Goal: Information Seeking & Learning: Learn about a topic

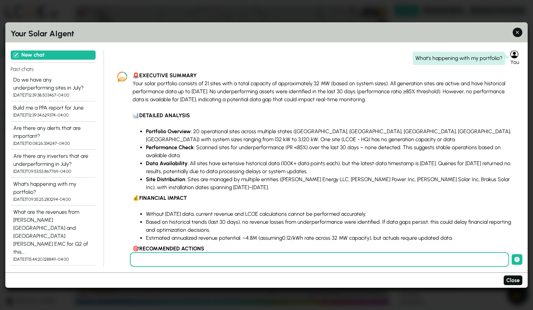
scroll to position [904, 0]
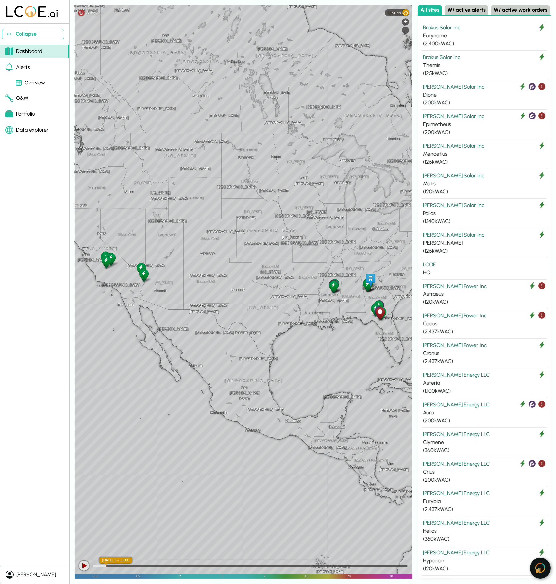
click at [471, 84] on div "[PERSON_NAME] Solar Inc" at bounding box center [484, 87] width 123 height 8
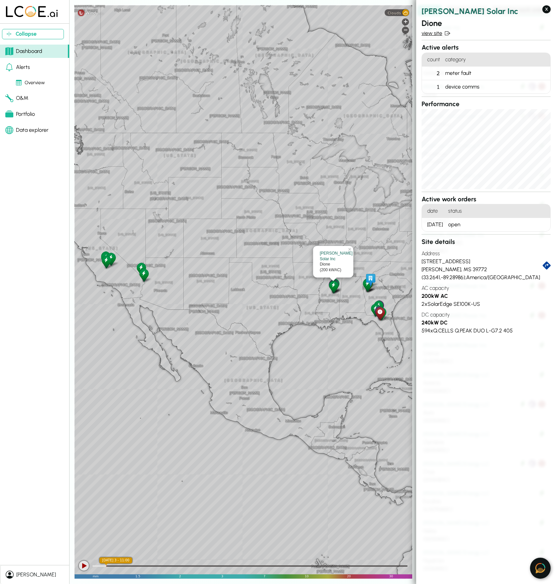
click at [436, 31] on link "view site" at bounding box center [486, 33] width 129 height 8
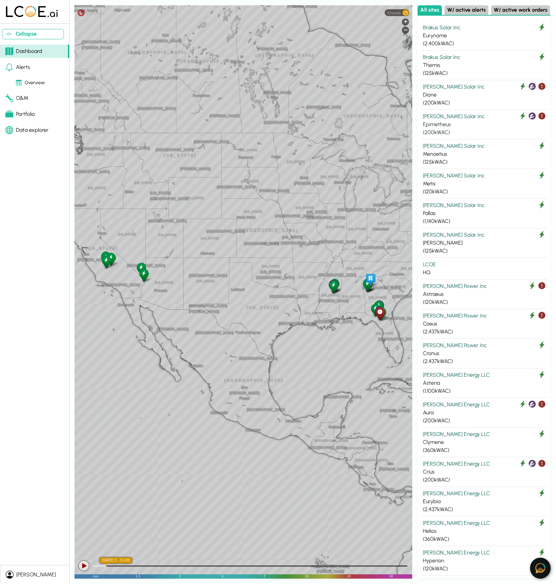
click at [477, 122] on div "Epimetheus" at bounding box center [484, 125] width 123 height 8
click at [484, 94] on div "Dione" at bounding box center [484, 95] width 123 height 8
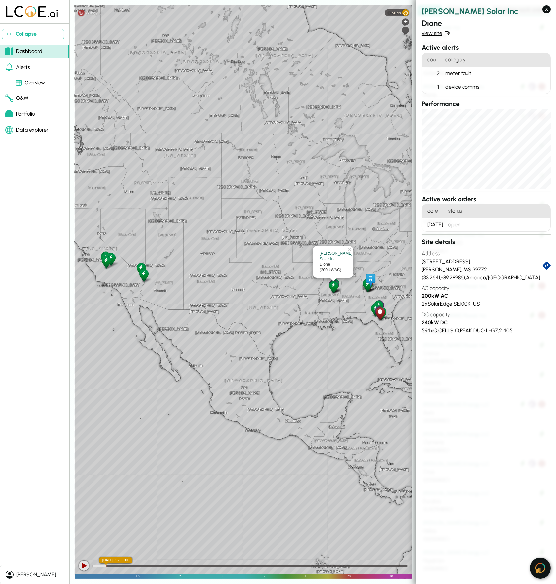
click at [435, 34] on link "view site" at bounding box center [486, 33] width 129 height 8
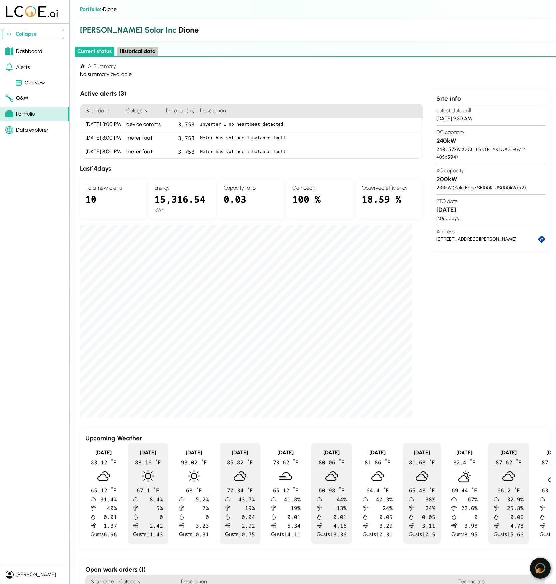
click at [140, 54] on button "Historical data" at bounding box center [137, 52] width 41 height 10
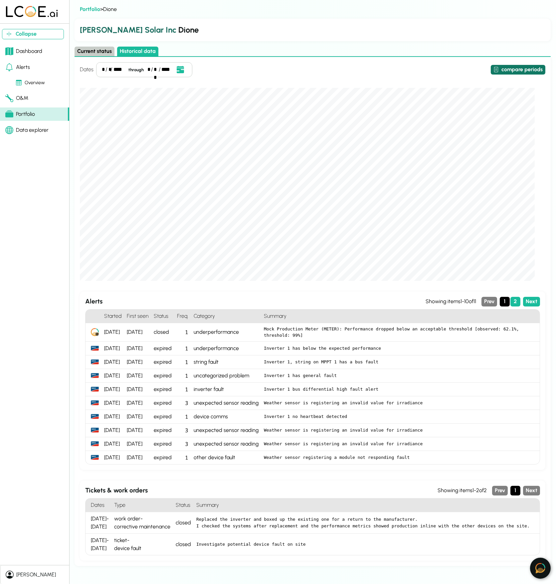
click at [518, 71] on button "compare periods" at bounding box center [518, 70] width 55 height 10
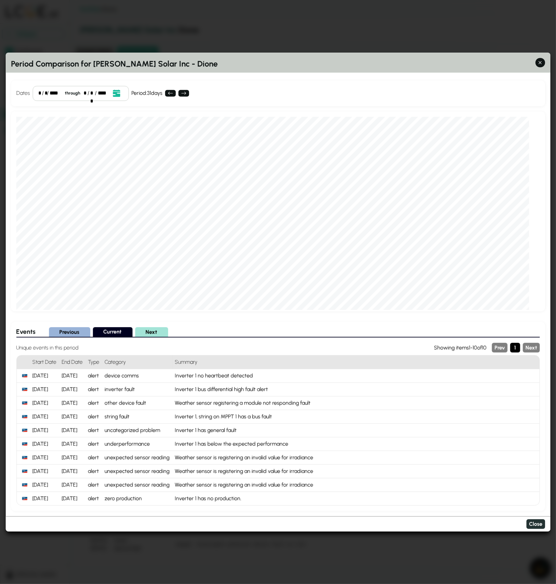
click at [535, 525] on button "Close" at bounding box center [536, 524] width 19 height 10
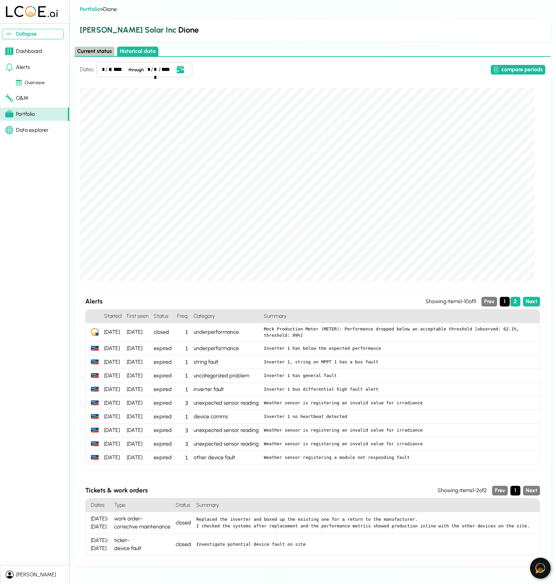
click at [544, 567] on img at bounding box center [541, 568] width 10 height 10
